Goal: Task Accomplishment & Management: Manage account settings

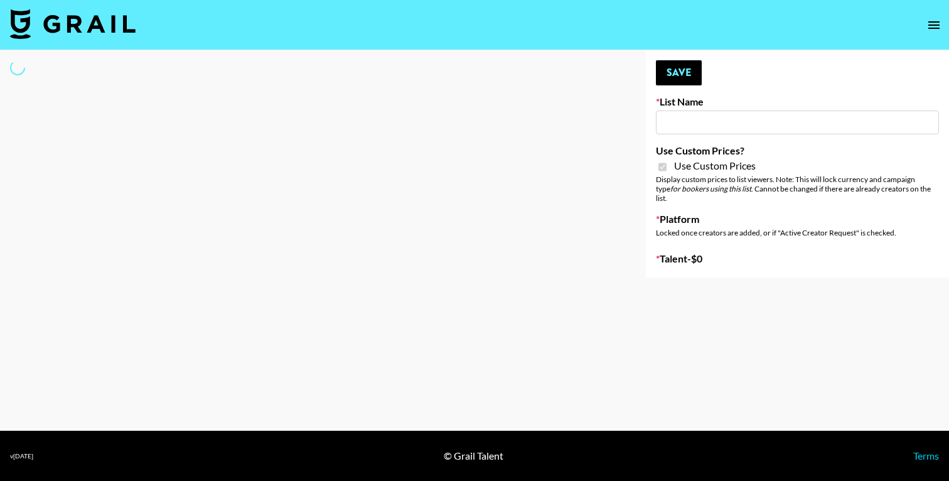
type input "FaceApp"
checkbox input "true"
select select "Brand"
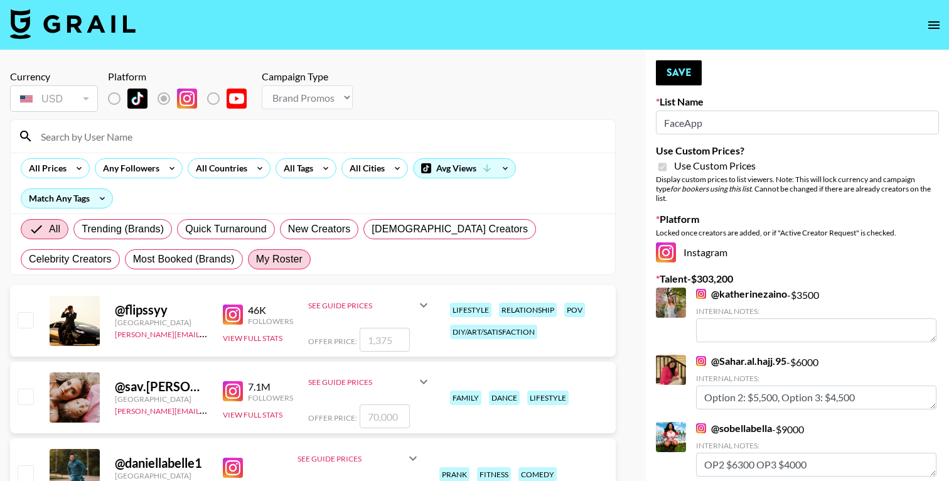
click at [256, 253] on span "My Roster" at bounding box center [279, 259] width 46 height 15
click at [256, 259] on input "My Roster" at bounding box center [256, 259] width 0 height 0
radio input "true"
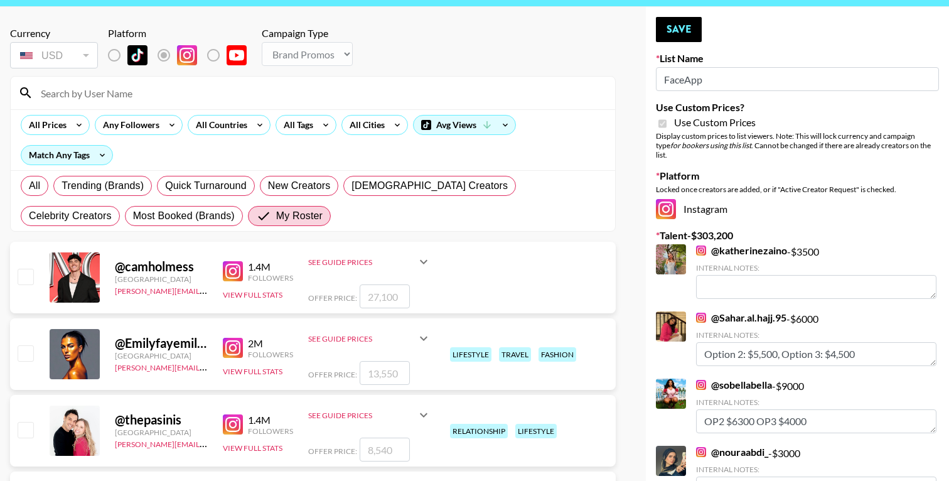
scroll to position [43, 0]
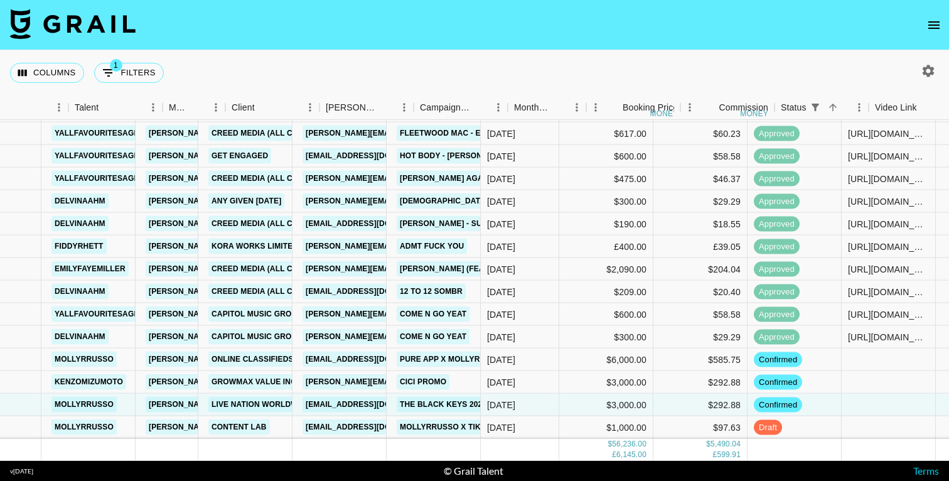
scroll to position [1148, 243]
